Goal: Task Accomplishment & Management: Manage account settings

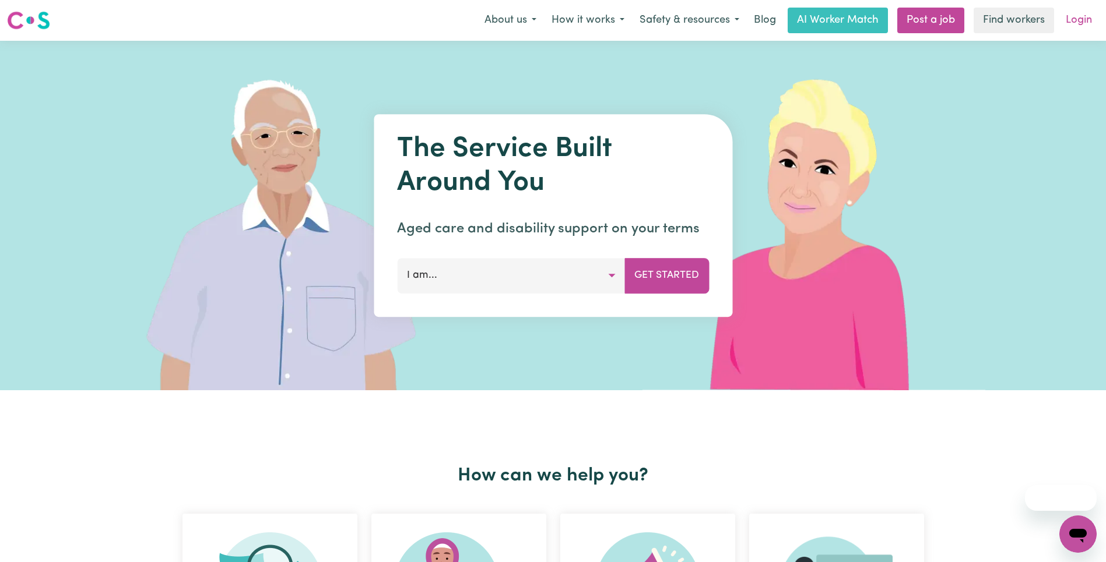
click at [1080, 20] on link "Login" at bounding box center [1078, 21] width 40 height 26
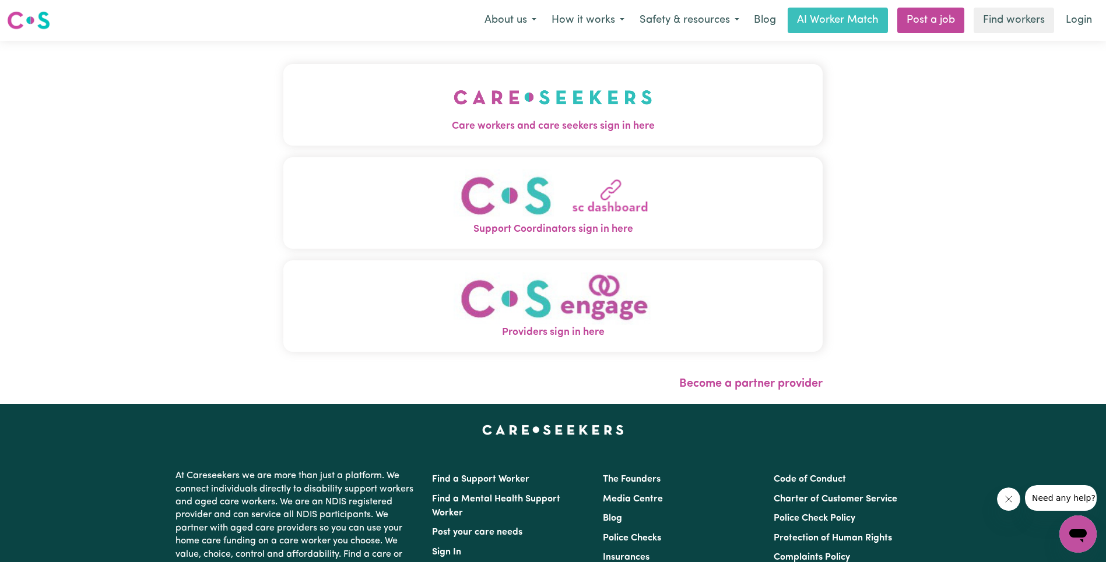
click at [400, 125] on span "Care workers and care seekers sign in here" at bounding box center [552, 126] width 539 height 15
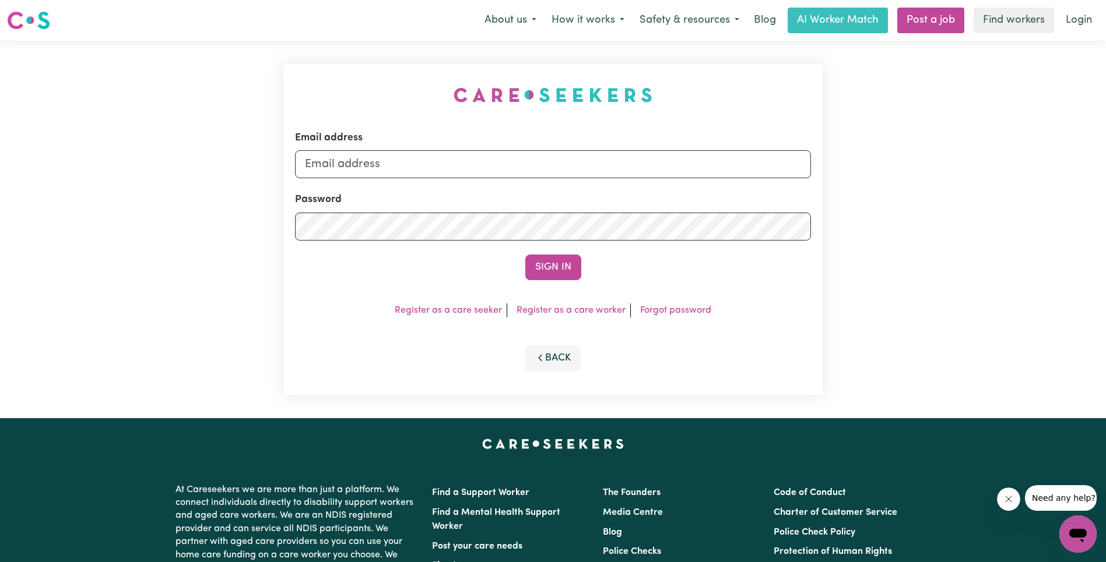
click at [397, 149] on div "Email address" at bounding box center [553, 155] width 516 height 48
click at [395, 152] on input "Email address" at bounding box center [553, 164] width 516 height 28
type input "superuser~[EMAIL_ADDRESS][DOMAIN_NAME]"
click at [562, 278] on button "Sign In" at bounding box center [553, 268] width 56 height 26
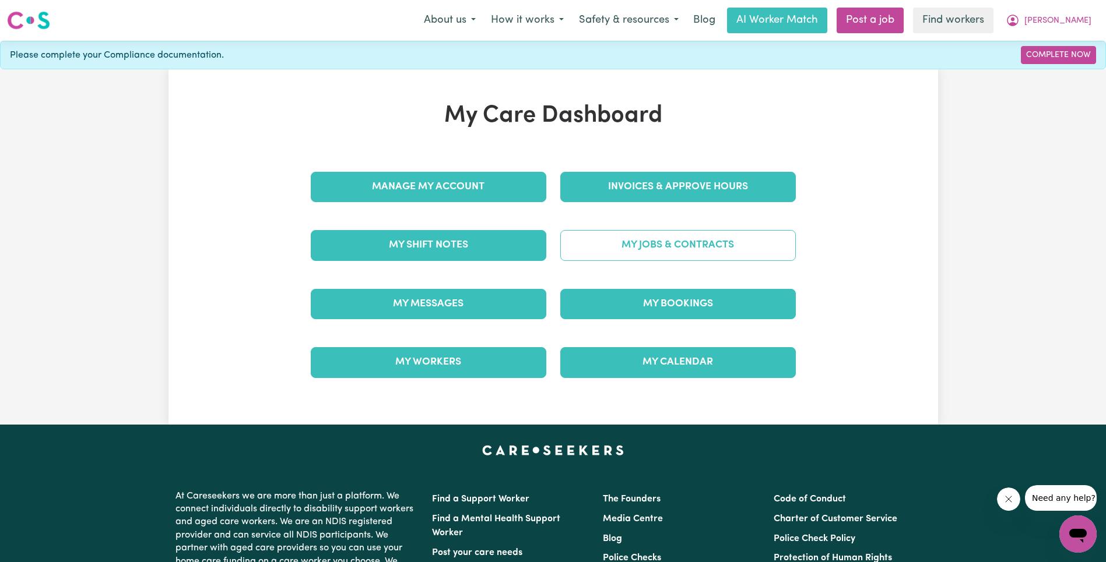
click at [693, 238] on link "My Jobs & Contracts" at bounding box center [677, 245] width 235 height 30
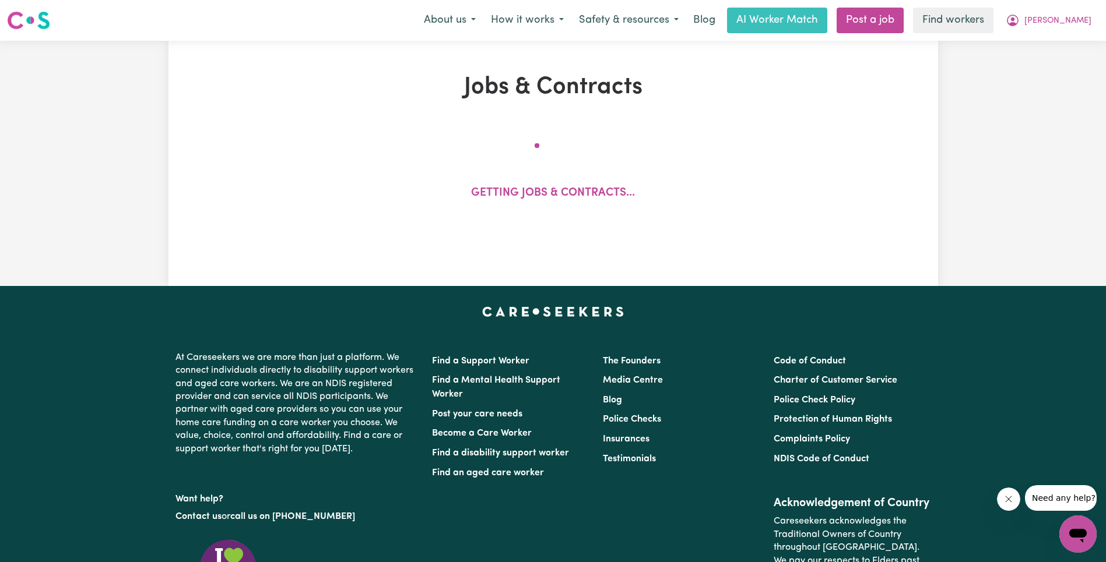
click at [575, 82] on h1 "Jobs & Contracts" at bounding box center [553, 87] width 627 height 28
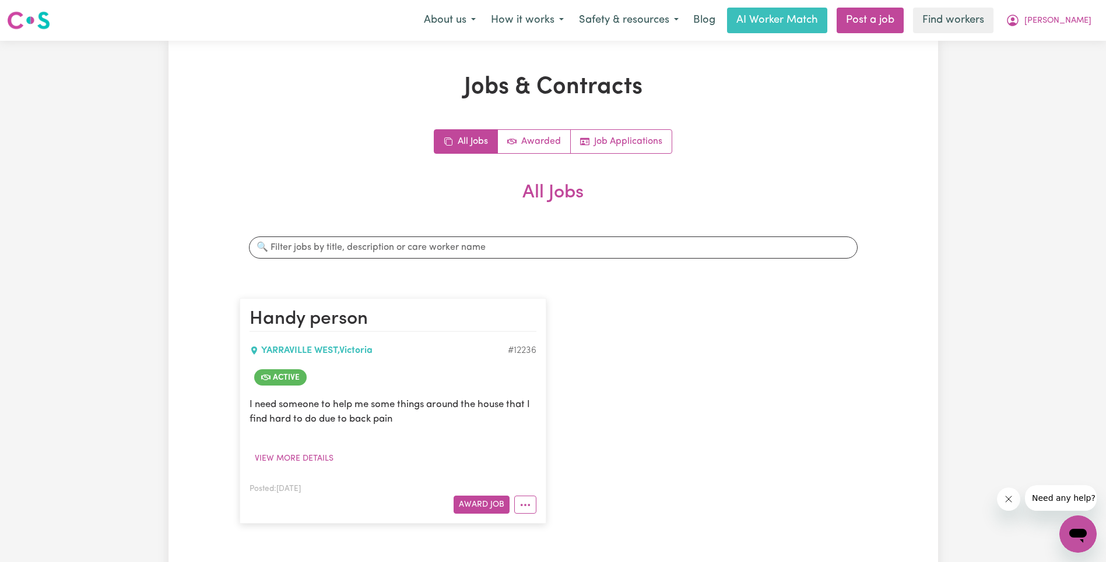
click at [407, 142] on div "All Jobs Awarded Job Applications" at bounding box center [553, 141] width 627 height 24
click at [530, 501] on icon "More options" at bounding box center [525, 506] width 12 height 12
click at [568, 351] on link "View/Edit Contract" at bounding box center [571, 361] width 113 height 23
select select "WEEKDAY_DAYTIME"
select select "ASSISTANCE_SELF_CARE"
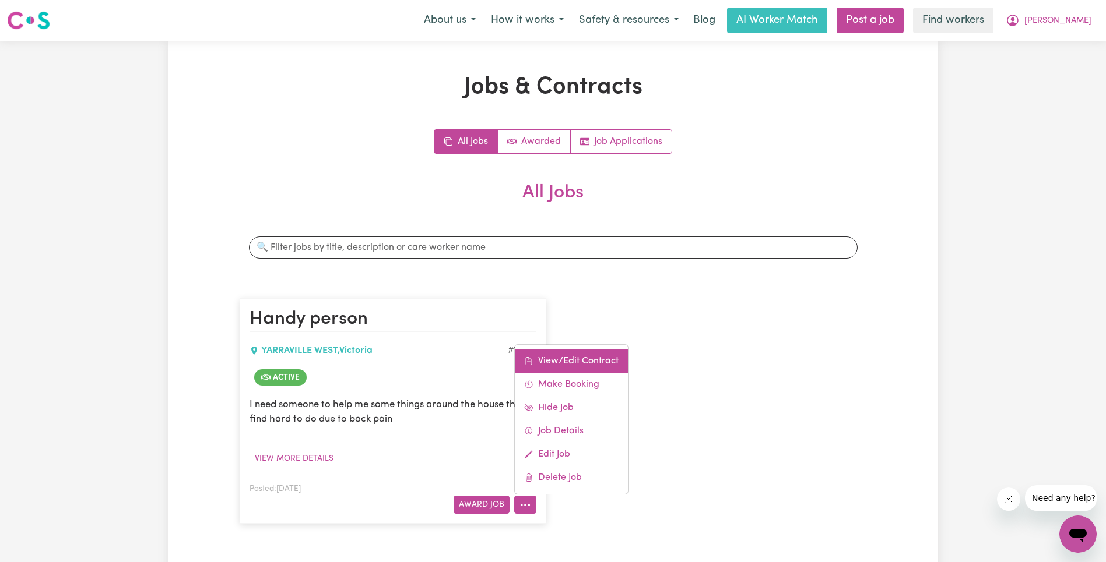
select select "ONE"
select select "[DATE]"
select select "ASSISTANCE_SELF_CARE"
select select "ONE"
select select "[DATE]"
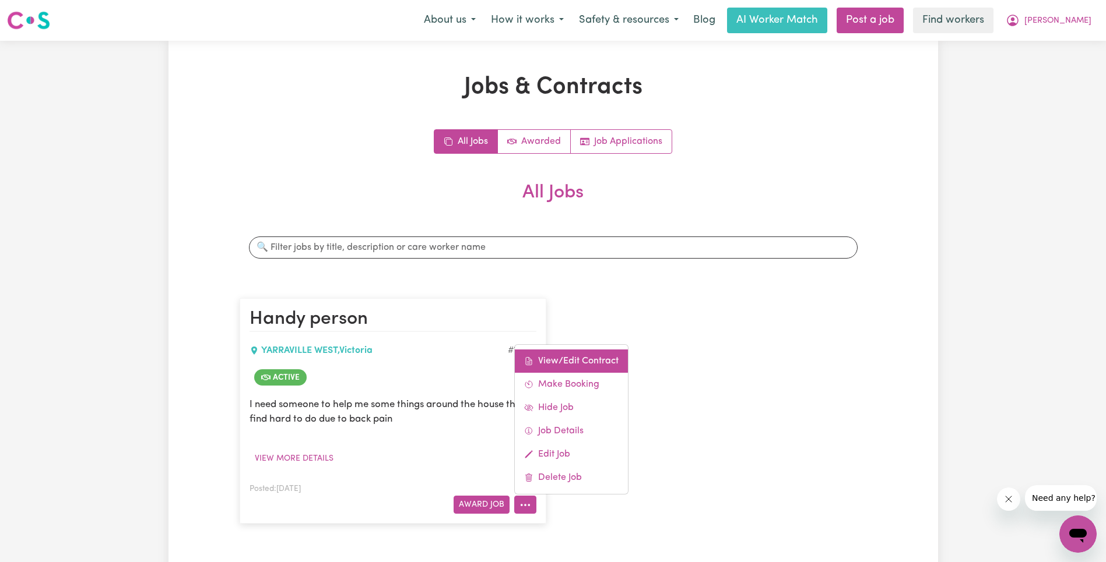
select select "ASSISTANCE_SELF_CARE"
select select "ONE"
select select "PUBLIC_HOLIDAY"
select select "ASSISTANCE_SELF_CARE"
select select "ONE"
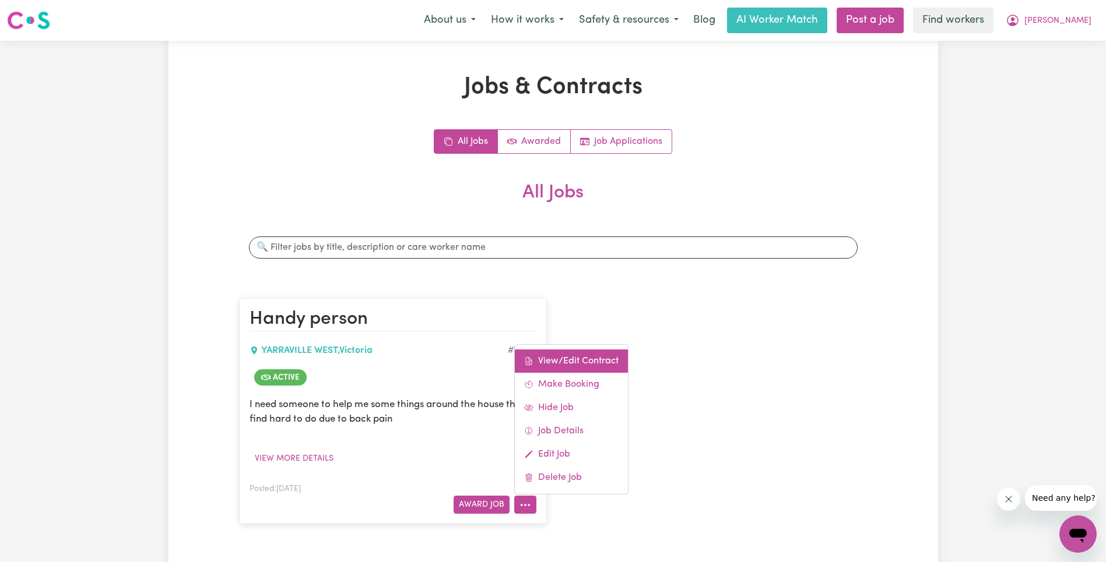
select select "WEEKDAY_EVENING"
select select "ASSISTANCE_SELF_CARE"
select select "ONE"
select select "OVERNIGHT_ACTIVE"
select select "OVERNIGHT_ACTIVE_STANDARD"
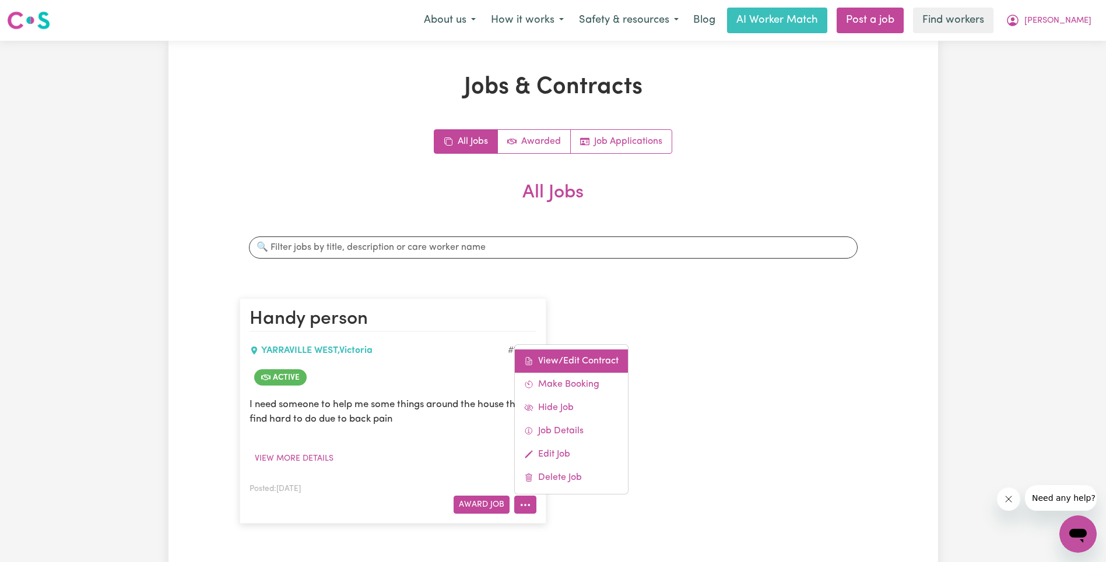
select select "ONE"
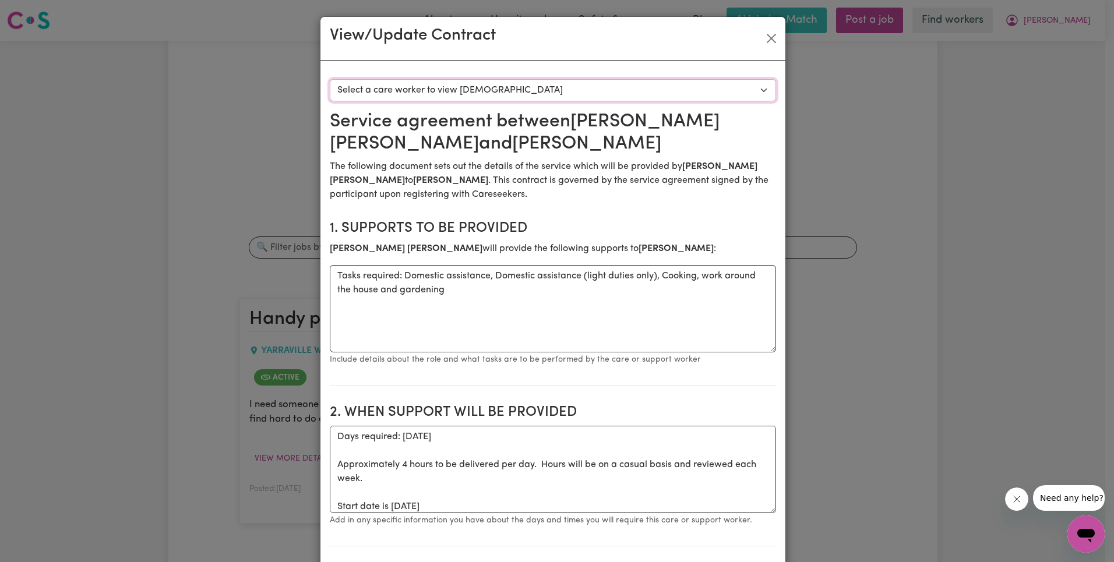
click at [472, 85] on select "Select a care worker to view [DEMOGRAPHIC_DATA] #9048 - [PERSON_NAME] (contract…" at bounding box center [553, 90] width 446 height 22
select select "8660"
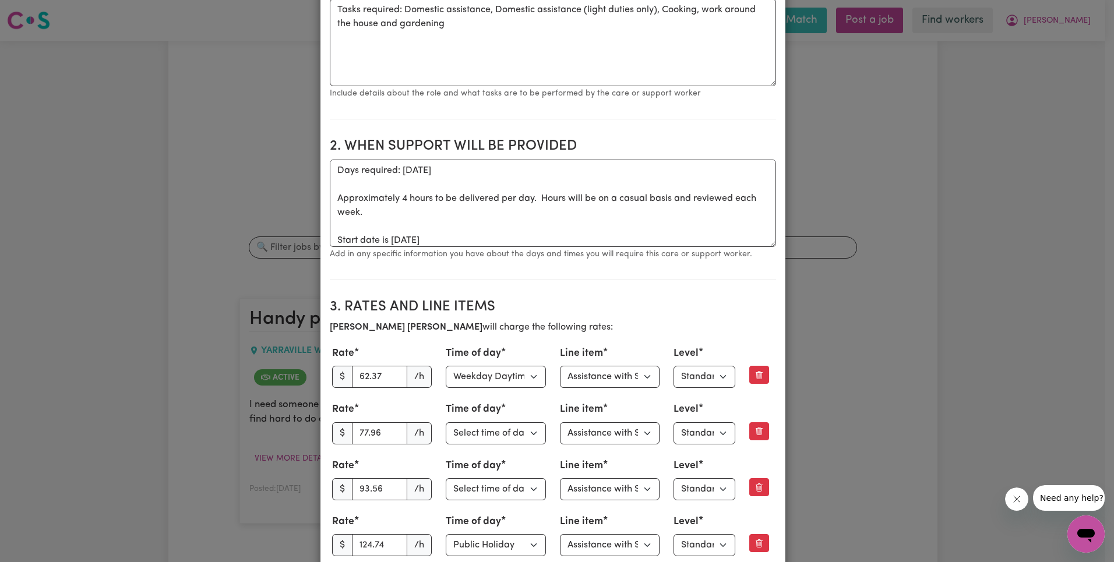
scroll to position [469, 0]
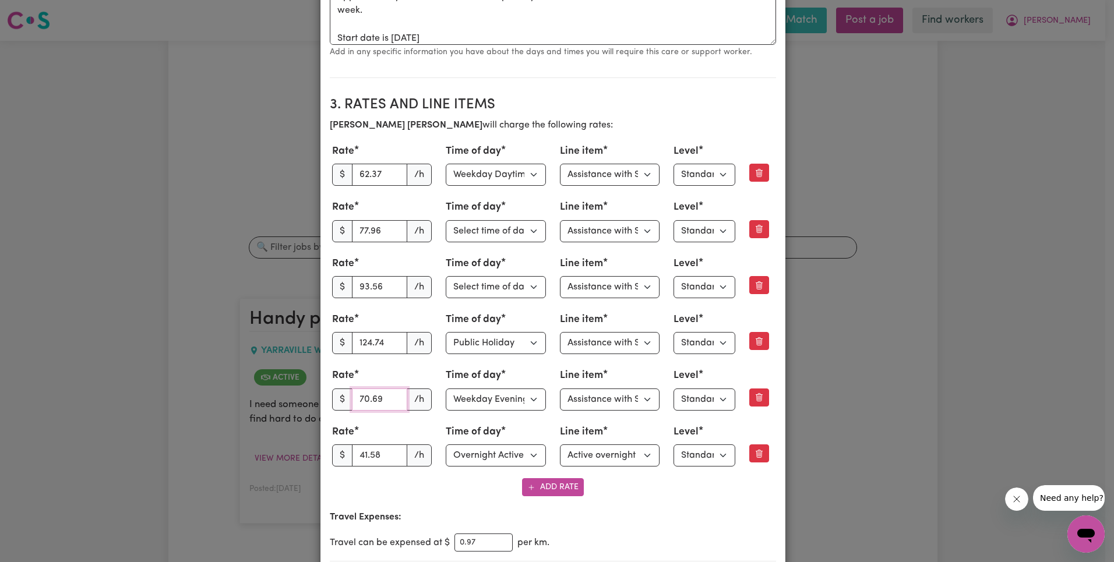
click at [372, 398] on input "70.69" at bounding box center [380, 400] width 56 height 22
paste input "69.74"
type input "69.74"
click at [646, 500] on section "3. Rates and Line Items [PERSON_NAME] will charge the following rates: Rate $ 6…" at bounding box center [553, 324] width 446 height 474
click at [612, 172] on select "Select line item Assistance with Self Care Activities Assistance with personal …" at bounding box center [610, 175] width 100 height 22
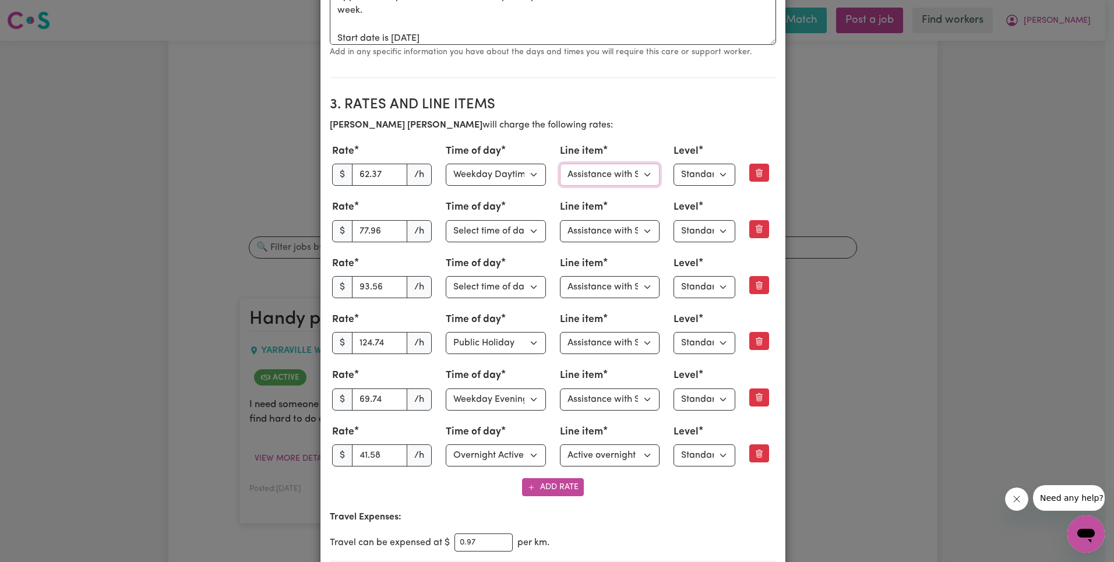
select select "OTHER"
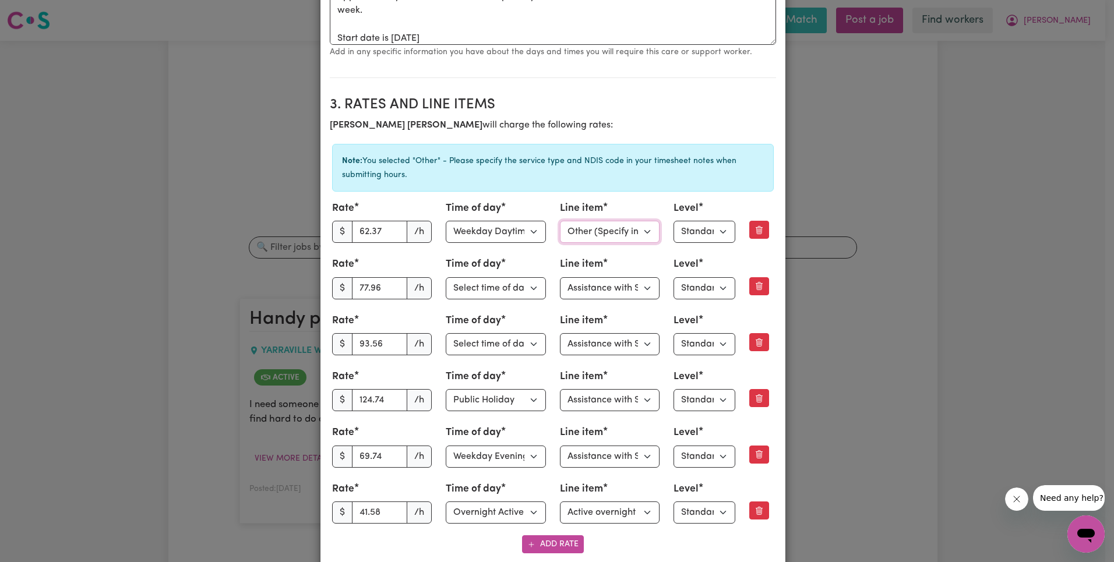
click at [609, 224] on select "Select line item Assistance with Self Care Activities Assistance with personal …" at bounding box center [610, 232] width 100 height 22
click at [608, 289] on select "Select line item Assistance with Self Care Activities Assistance with personal …" at bounding box center [610, 288] width 100 height 22
select select "OTHER"
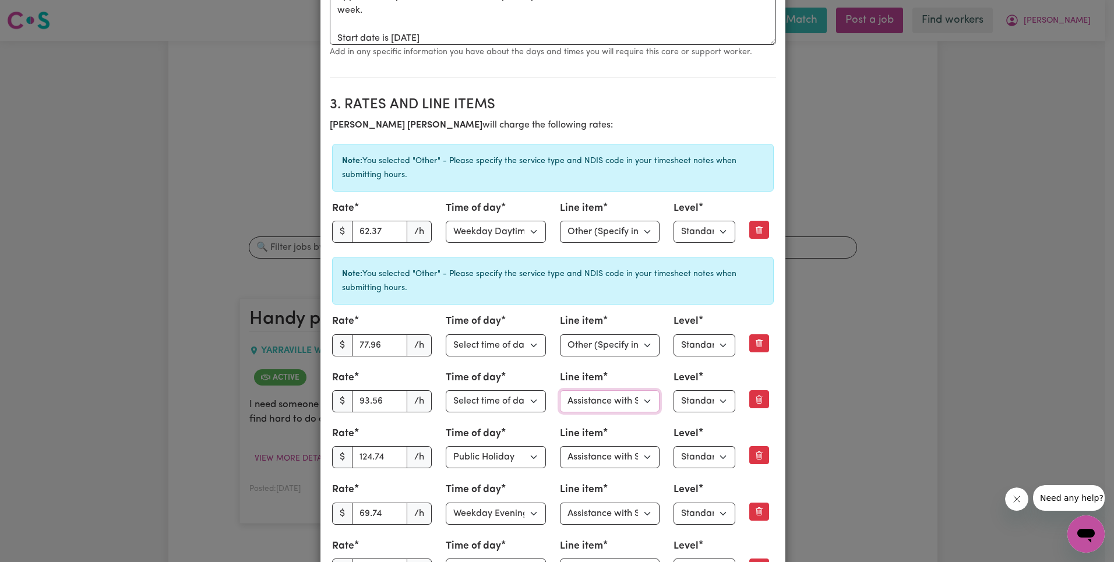
click at [597, 406] on select "Select line item Assistance with Self Care Activities Assistance with personal …" at bounding box center [610, 402] width 100 height 22
select select "OTHER"
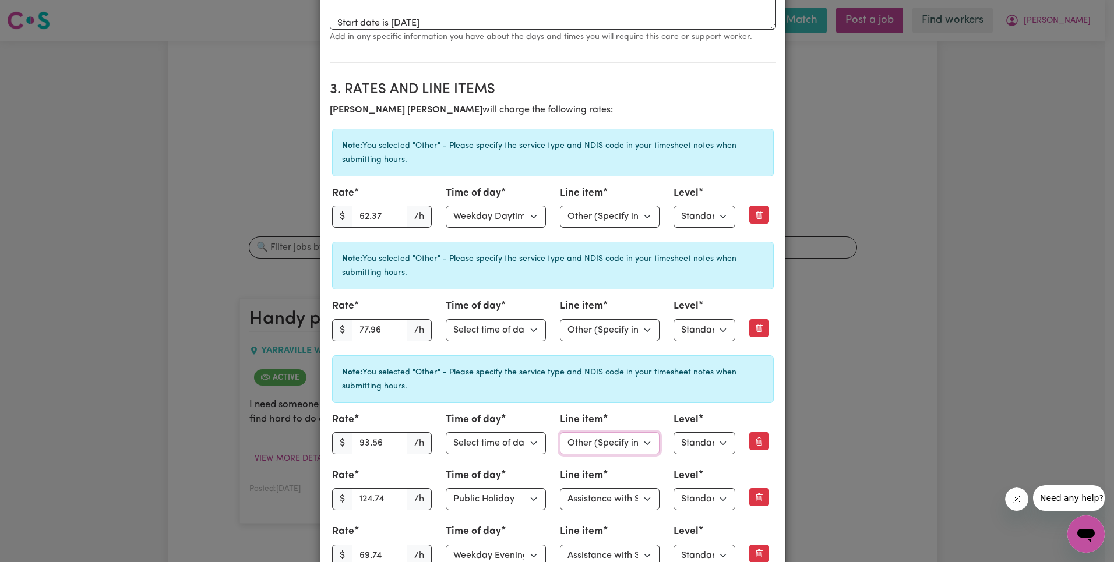
scroll to position [526, 0]
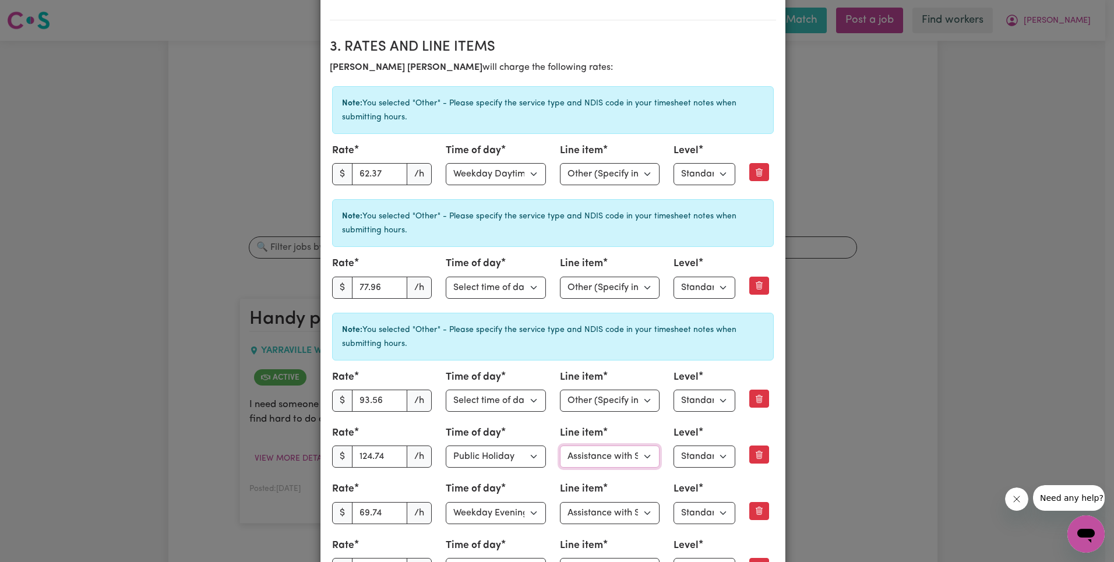
click at [594, 464] on select "Select line item Assistance with Self Care Activities Assistance with personal …" at bounding box center [610, 457] width 100 height 22
select select "OTHER"
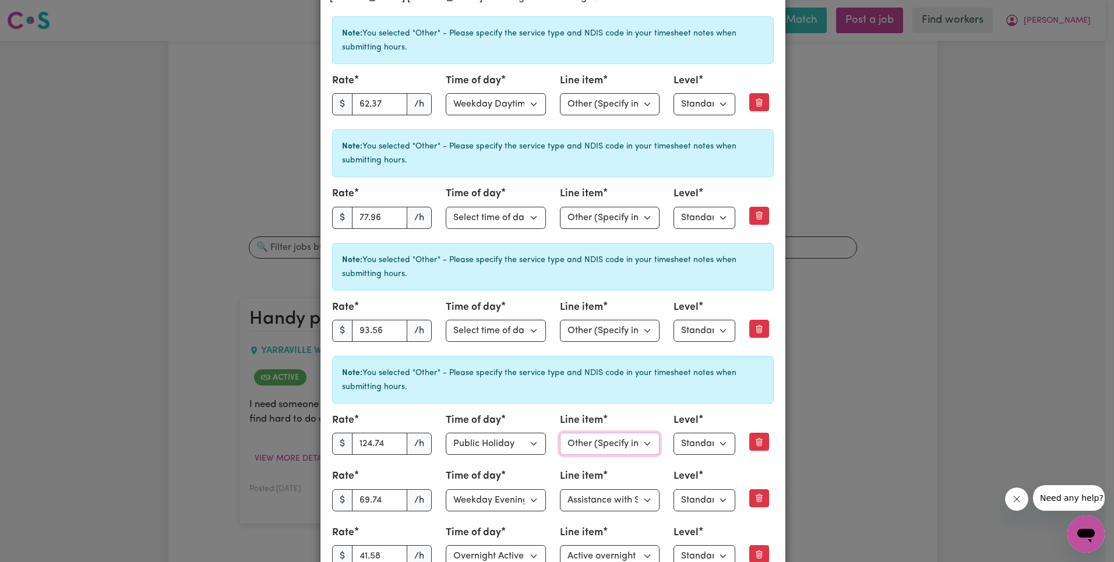
scroll to position [716, 0]
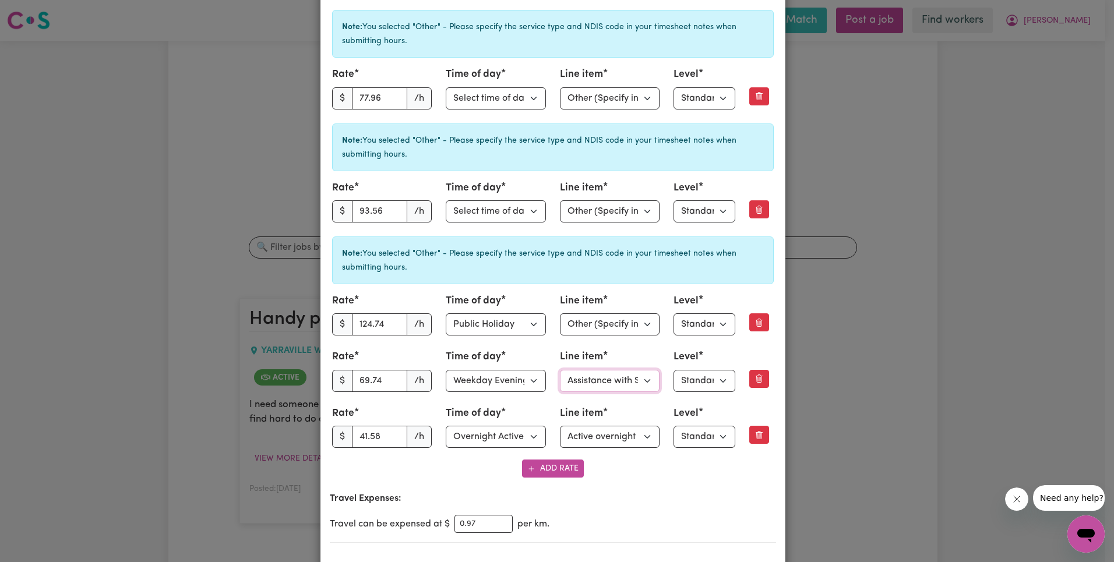
click at [604, 379] on select "Select line item Assistance with Self Care Activities Assistance with personal …" at bounding box center [610, 381] width 100 height 22
select select "OTHER"
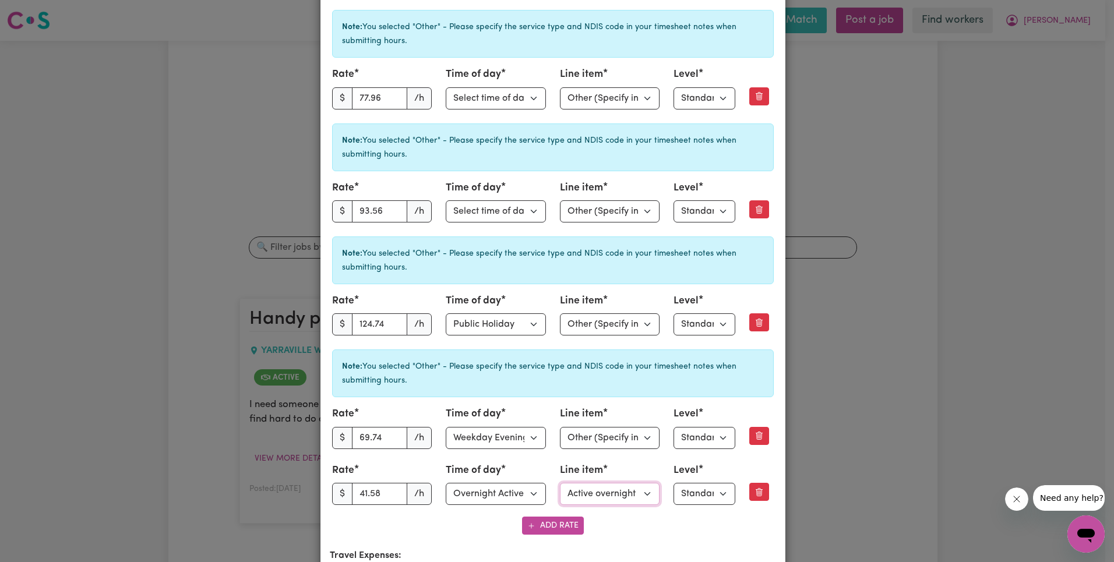
click at [604, 490] on select "Select line item Active overnight - Standard Level 1 Other (Specify in notes)" at bounding box center [610, 494] width 100 height 22
select select "OTHER"
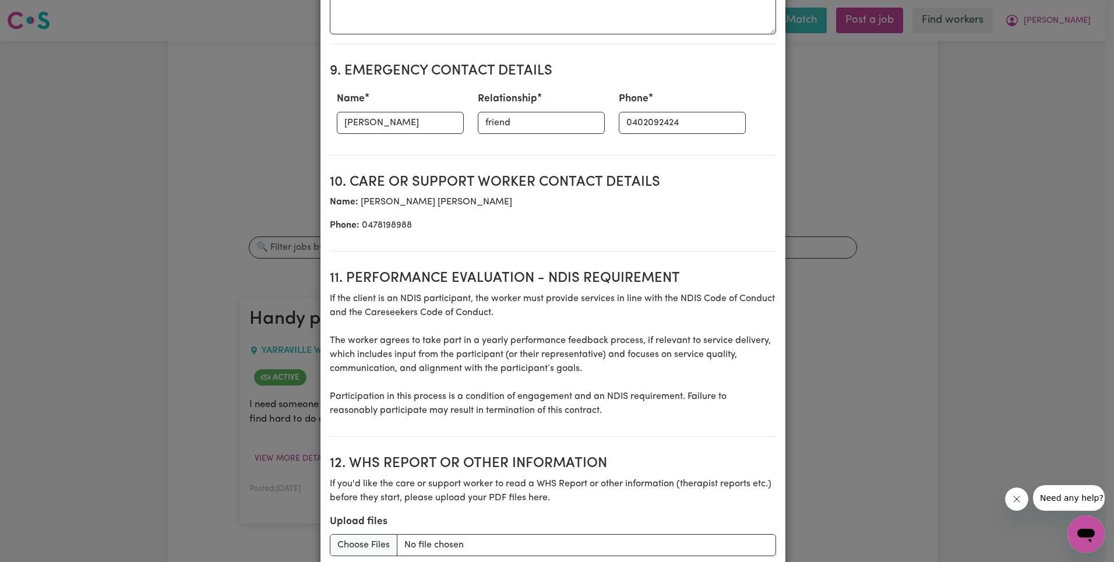
scroll to position [2126, 0]
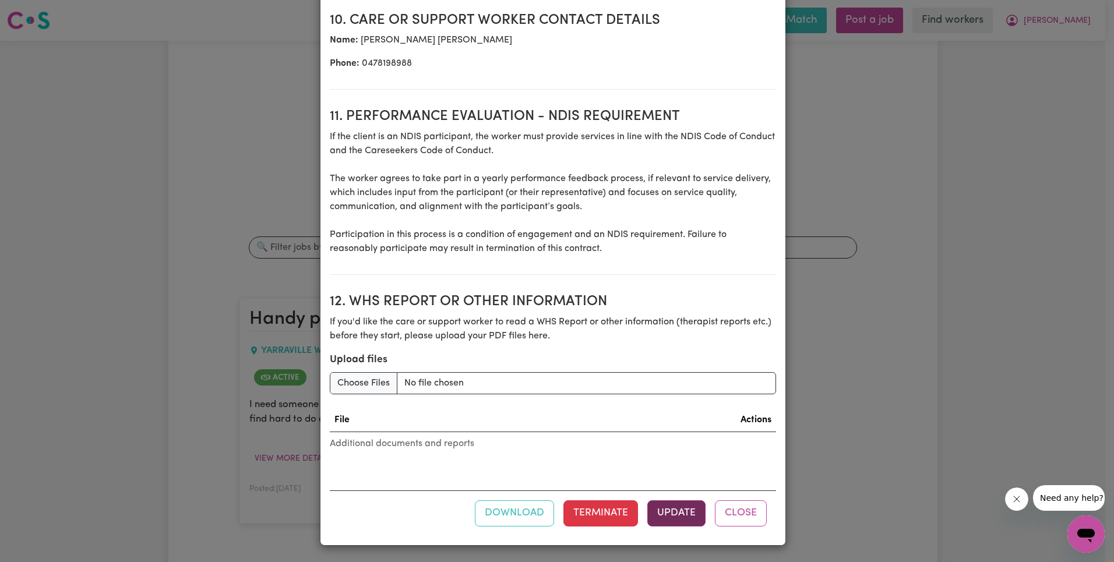
click at [662, 510] on button "Update" at bounding box center [677, 514] width 58 height 26
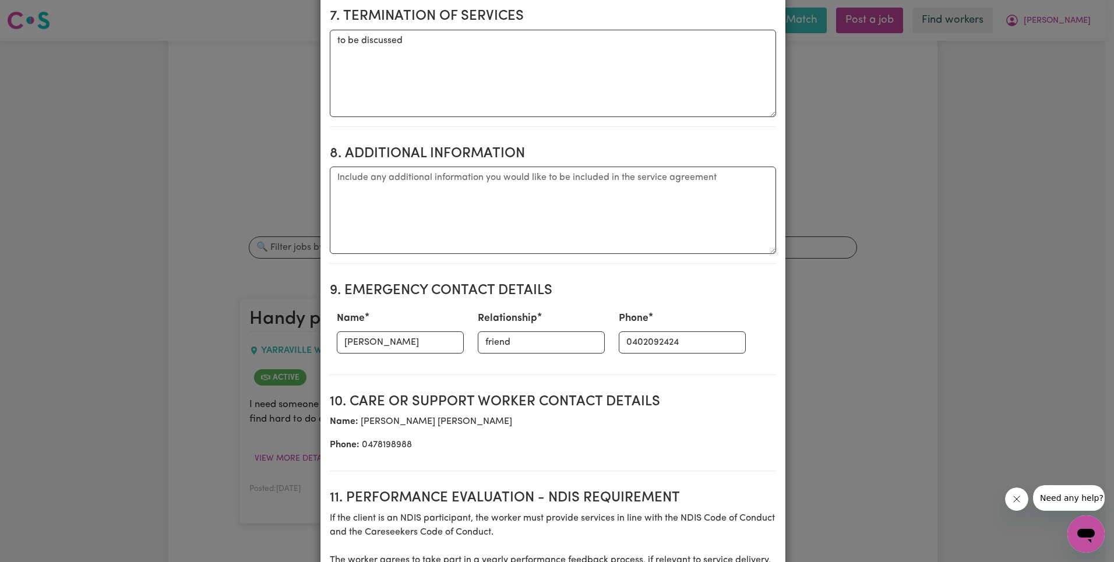
scroll to position [1384, 0]
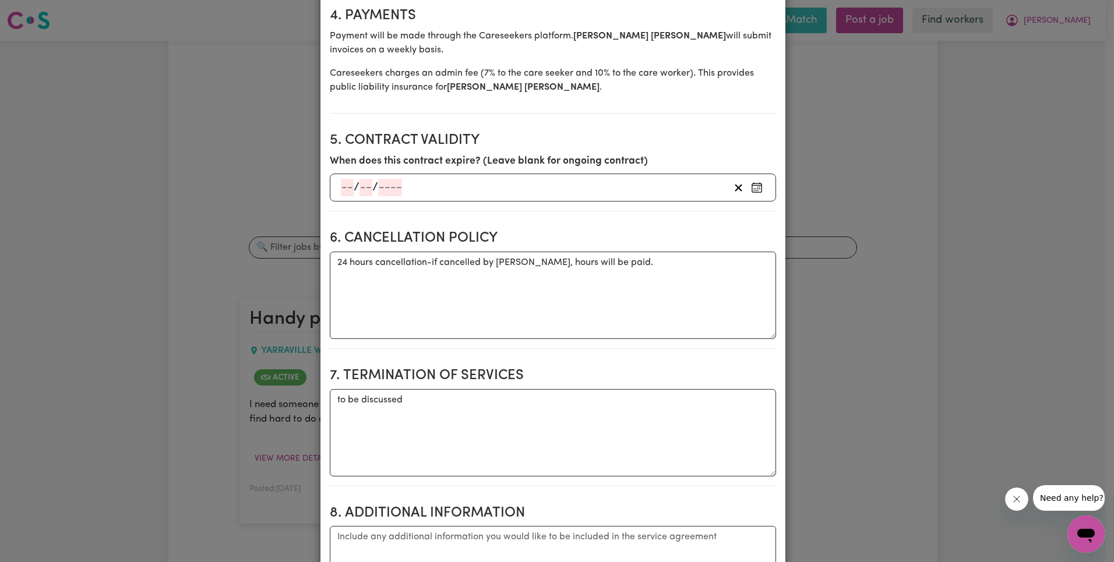
click at [1068, 23] on div "View/Update Contract Select a contract to view Select a care worker to view [DE…" at bounding box center [557, 281] width 1114 height 562
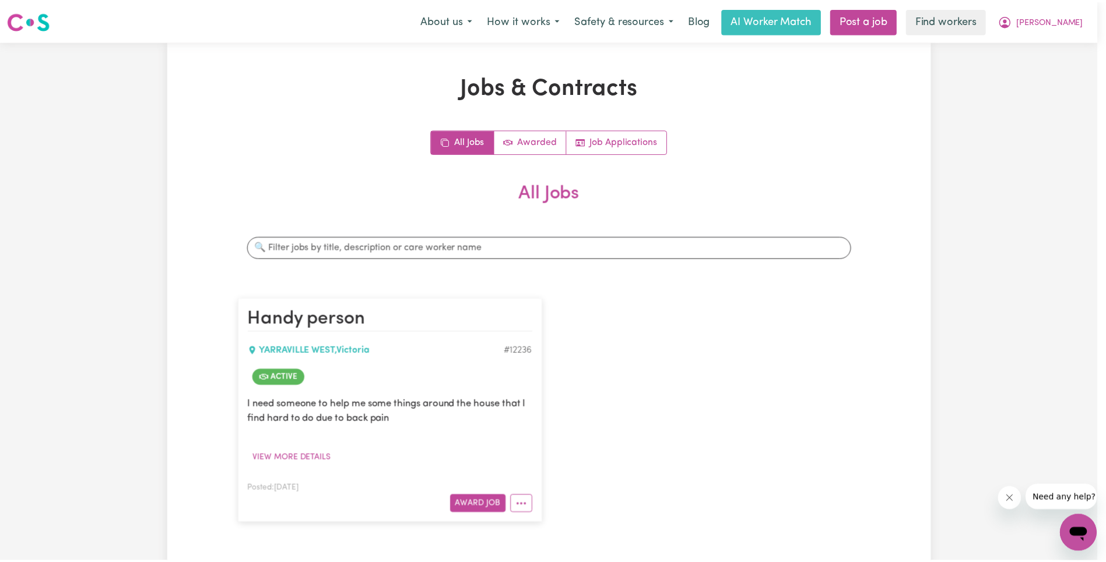
scroll to position [0, 0]
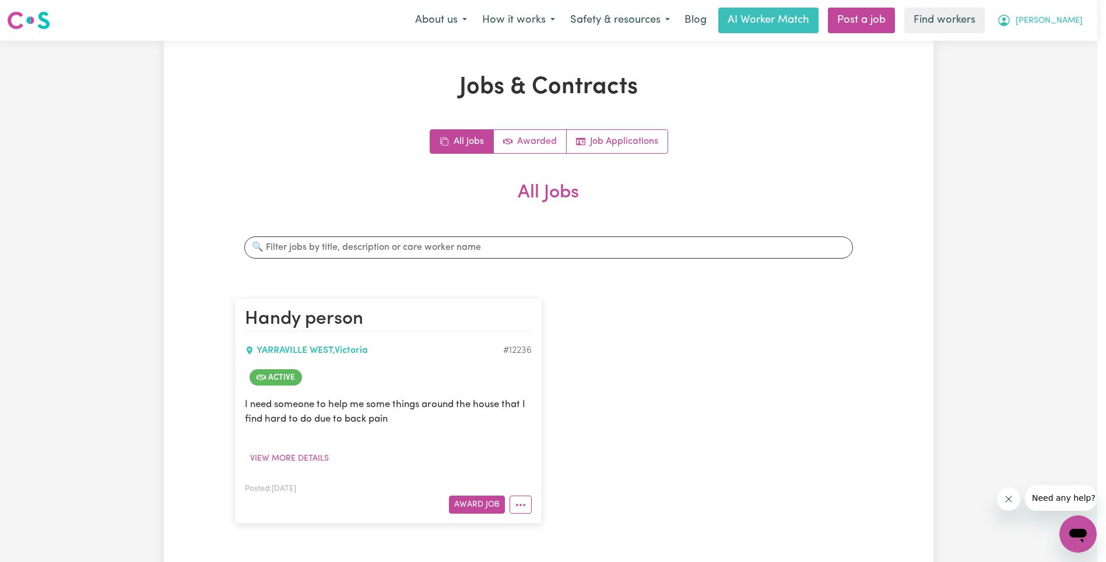
click at [1075, 19] on span "[PERSON_NAME]" at bounding box center [1048, 21] width 67 height 13
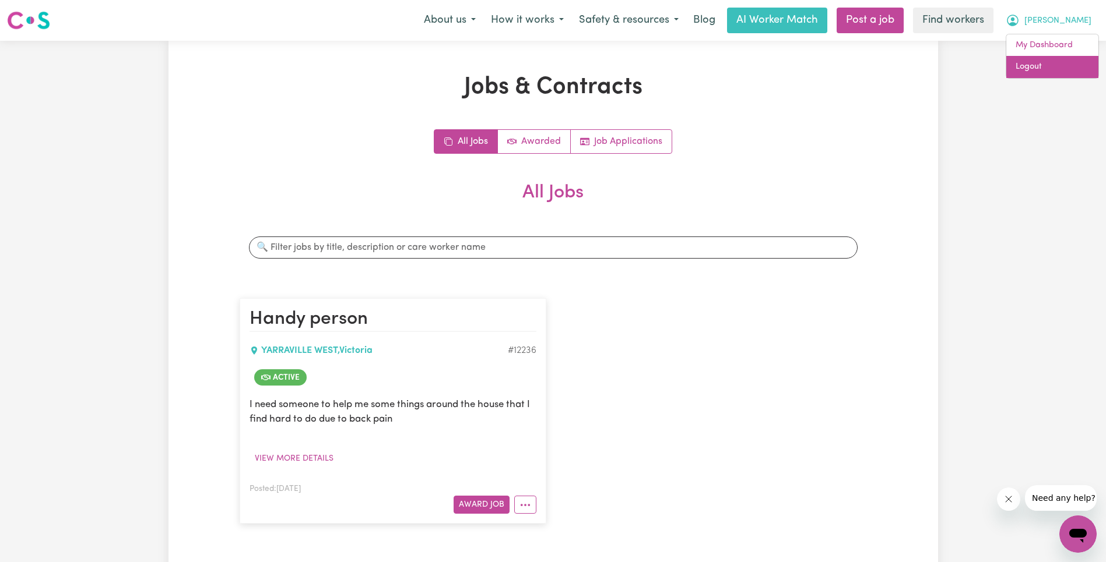
click at [1041, 74] on link "Logout" at bounding box center [1052, 67] width 92 height 22
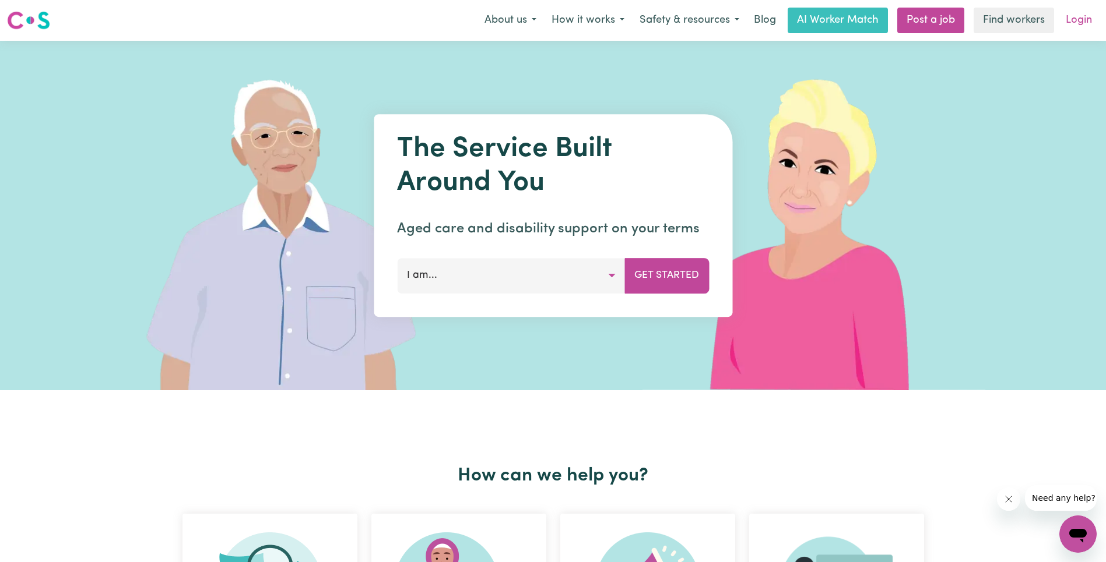
click at [1084, 8] on link "Login" at bounding box center [1078, 21] width 40 height 26
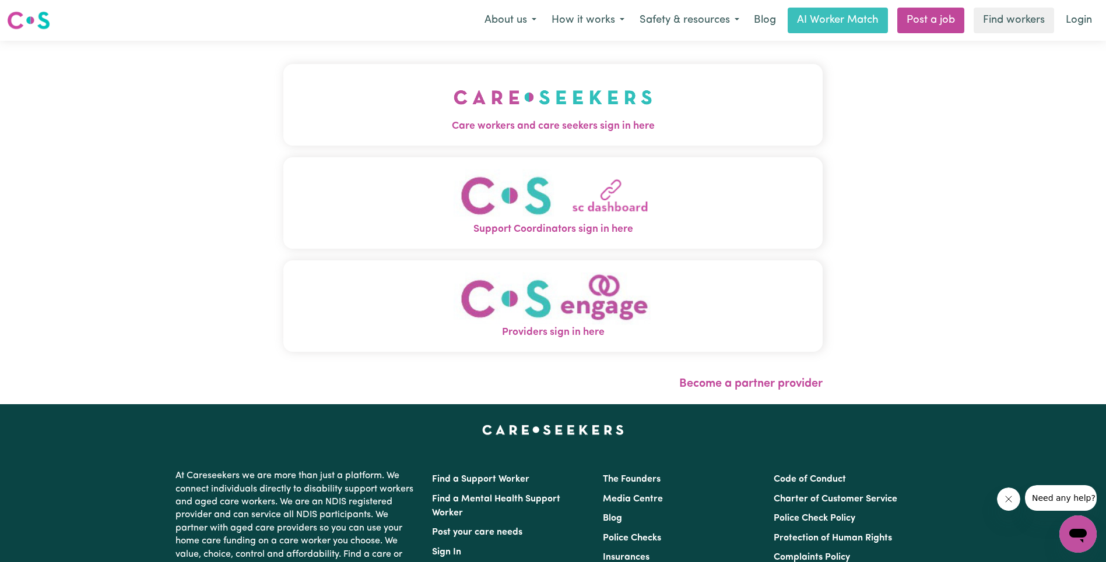
click at [548, 117] on img "Care workers and care seekers sign in here" at bounding box center [552, 97] width 199 height 43
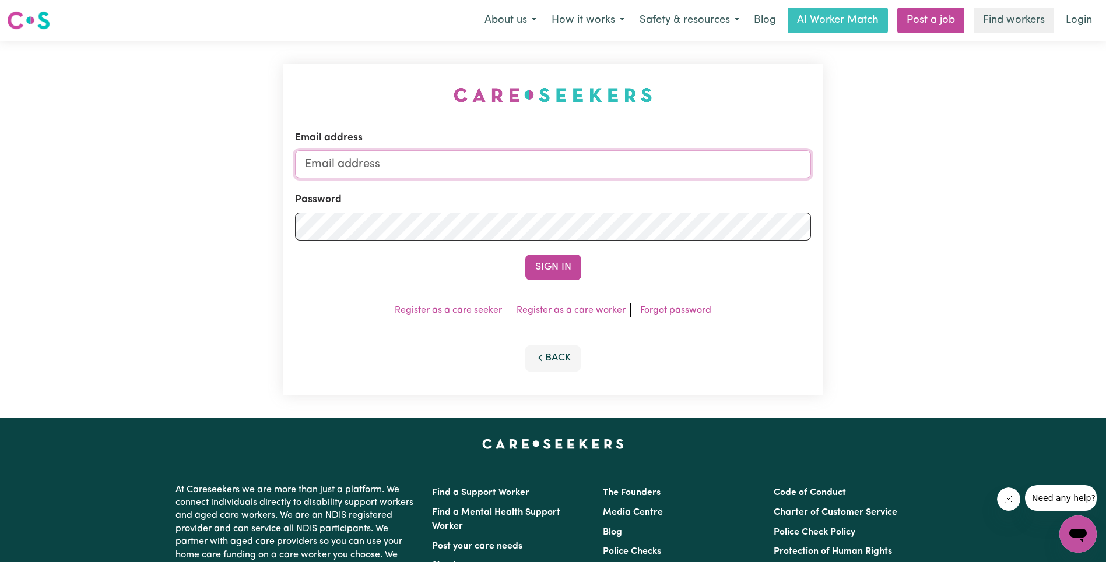
click at [548, 161] on input "Email address" at bounding box center [553, 164] width 516 height 28
click at [477, 170] on input "superuser~" at bounding box center [553, 164] width 516 height 28
type input "[EMAIL_ADDRESS][DOMAIN_NAME]"
click at [539, 272] on button "Sign In" at bounding box center [553, 268] width 56 height 26
